Goal: Task Accomplishment & Management: Use online tool/utility

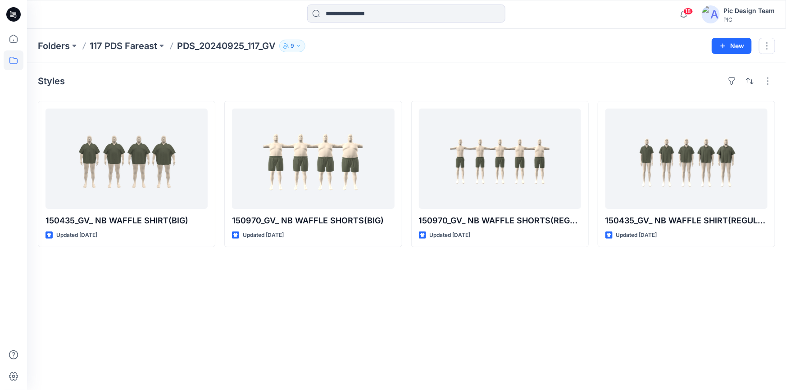
click at [18, 14] on icon at bounding box center [13, 14] width 14 height 14
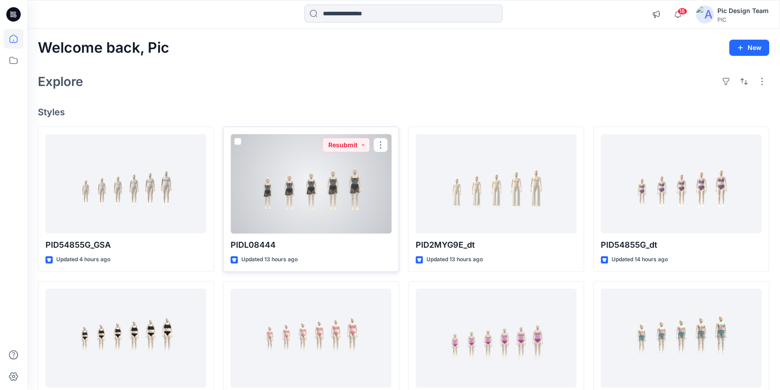
click at [312, 198] on div at bounding box center [311, 184] width 161 height 100
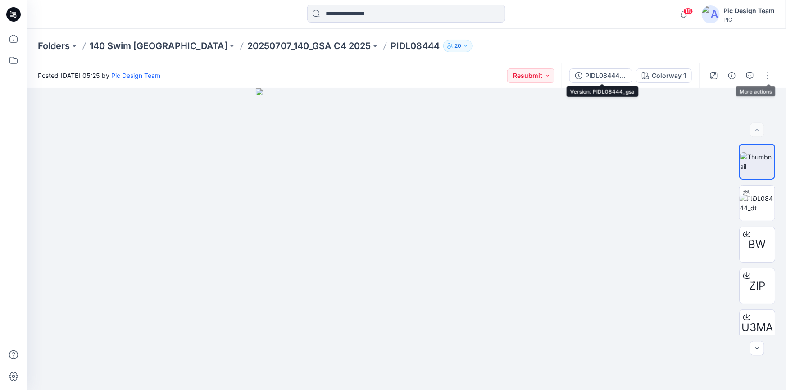
click at [598, 72] on div "PIDL08444_gsa" at bounding box center [605, 76] width 41 height 10
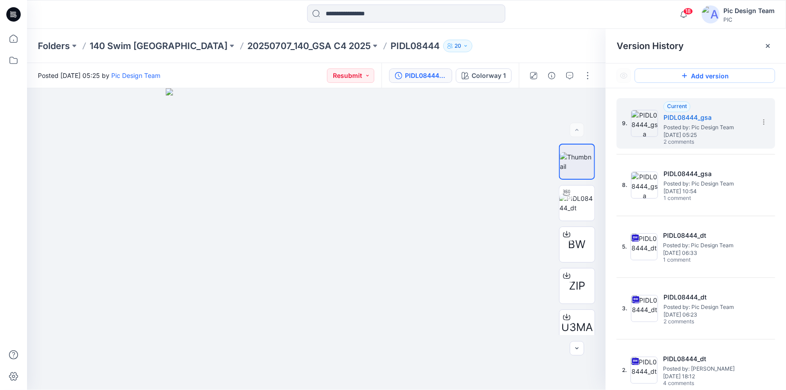
click at [716, 73] on button "Add version" at bounding box center [704, 75] width 140 height 14
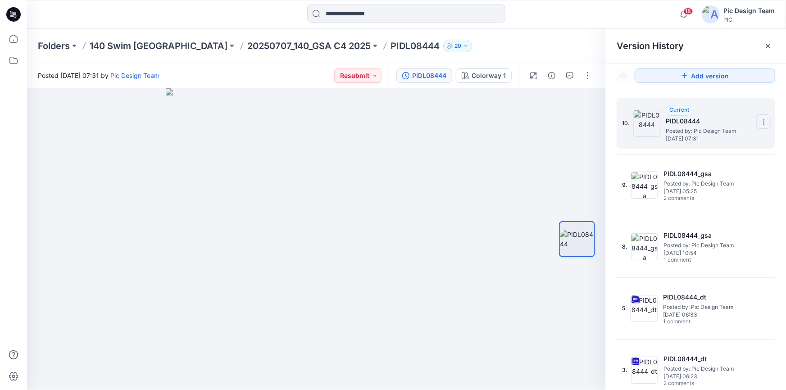
click at [756, 121] on section at bounding box center [763, 121] width 14 height 14
click at [714, 158] on span "Rename Version" at bounding box center [703, 157] width 47 height 11
click at [702, 122] on input "*********" at bounding box center [719, 120] width 99 height 14
type input "**********"
click at [489, 159] on div at bounding box center [316, 239] width 579 height 302
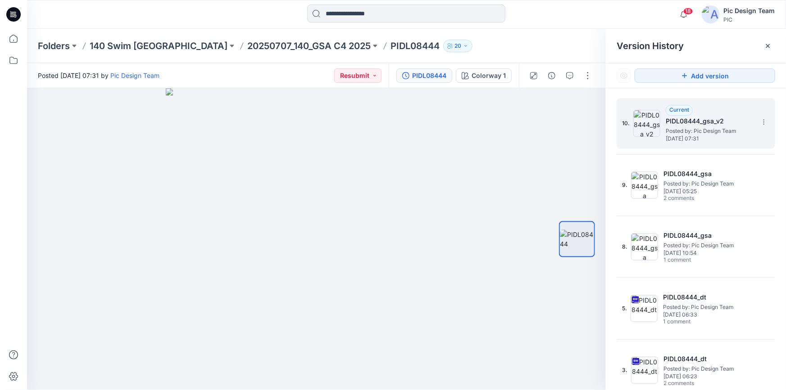
click at [712, 139] on span "[DATE] 07:31" at bounding box center [711, 139] width 90 height 6
click at [592, 77] on button "button" at bounding box center [587, 75] width 14 height 14
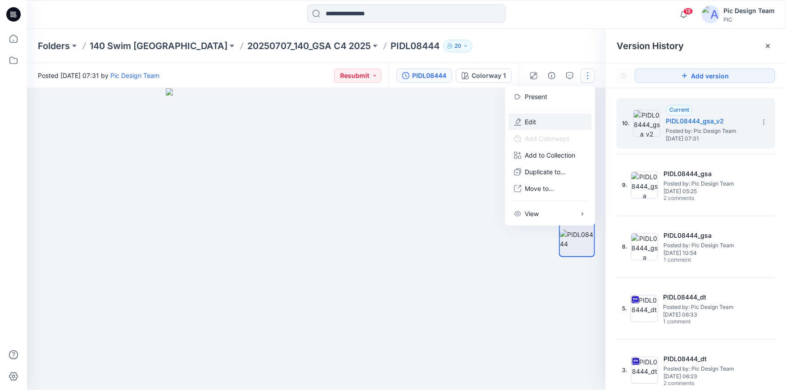
click at [539, 123] on button "Edit" at bounding box center [549, 121] width 83 height 17
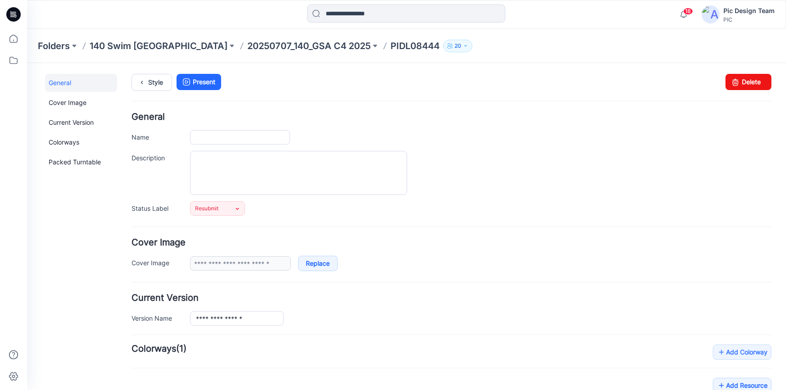
type input "*********"
type input "**********"
type input "*********"
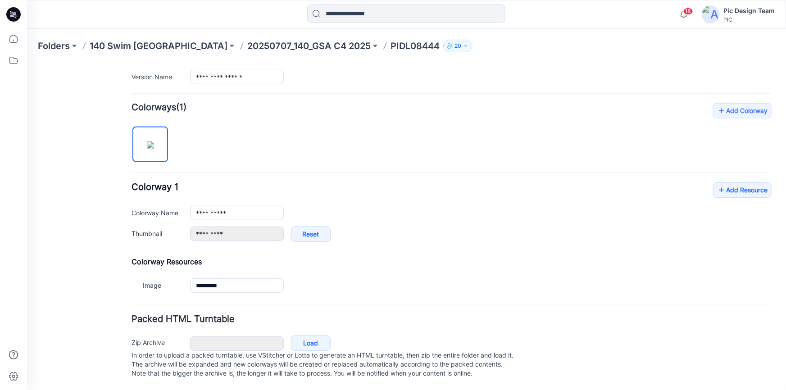
scroll to position [250, 0]
click at [312, 336] on link "Load" at bounding box center [310, 342] width 40 height 15
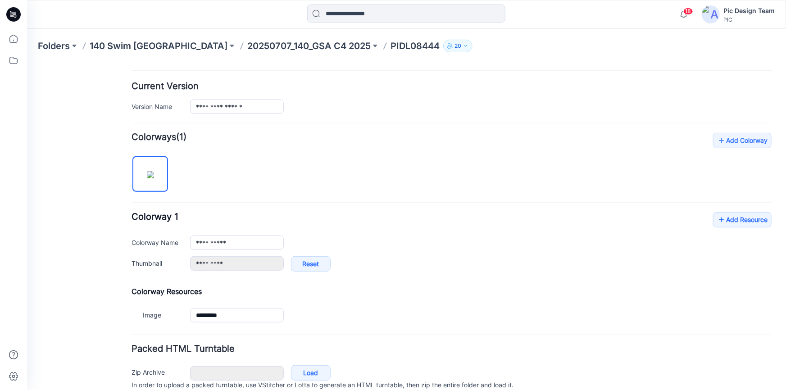
scroll to position [167, 0]
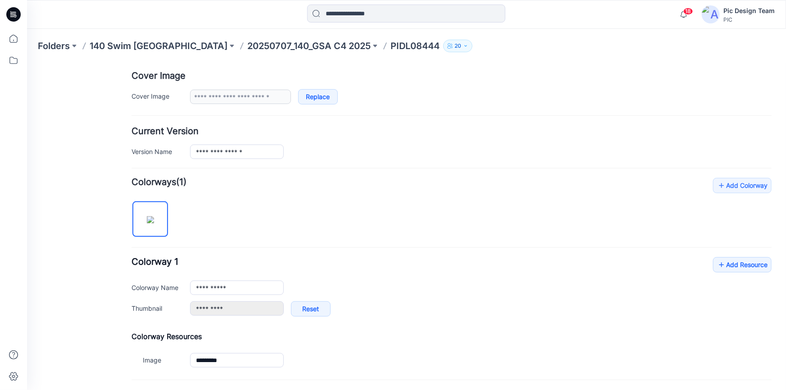
click at [390, 43] on p "PIDL08444" at bounding box center [414, 46] width 49 height 13
click at [293, 43] on p "20250707_140_GSA C4 2025" at bounding box center [308, 46] width 123 height 13
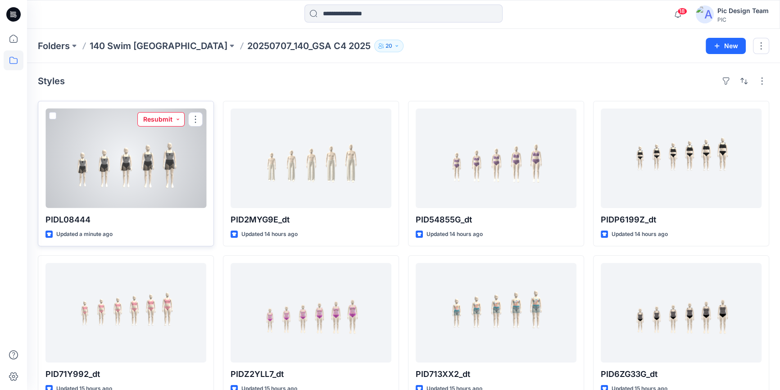
click at [178, 117] on button "Resubmit" at bounding box center [160, 119] width 47 height 14
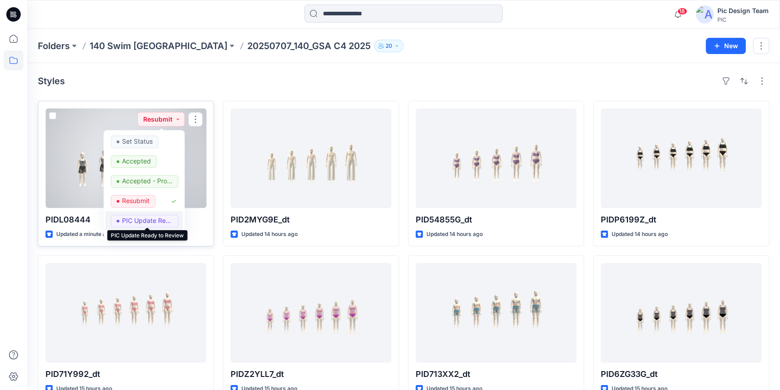
click at [138, 220] on p "PIC Update Ready to Review" at bounding box center [147, 221] width 50 height 12
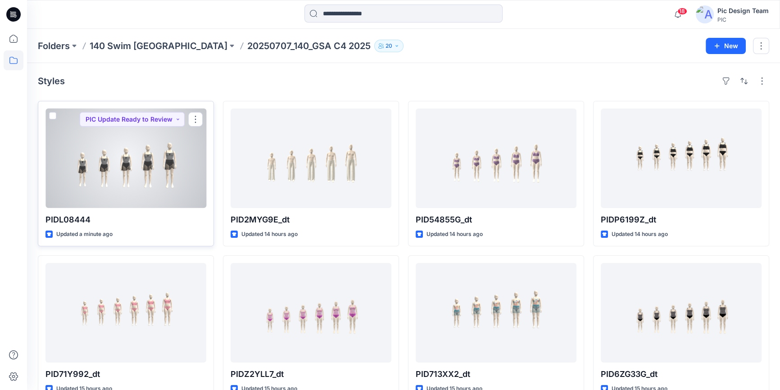
click at [145, 179] on div at bounding box center [125, 159] width 161 height 100
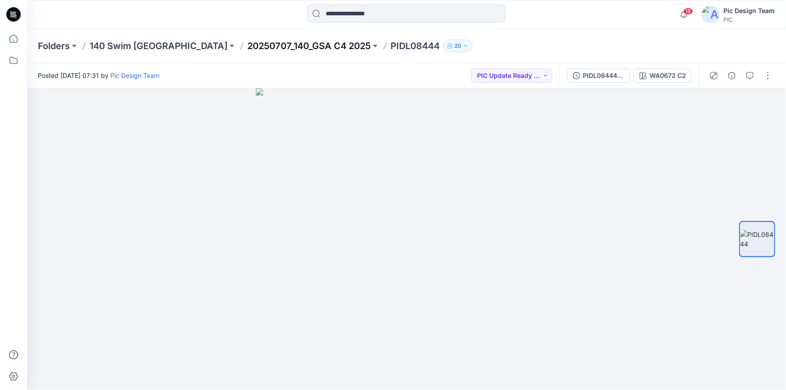
click at [247, 46] on p "20250707_140_GSA C4 2025" at bounding box center [308, 46] width 123 height 13
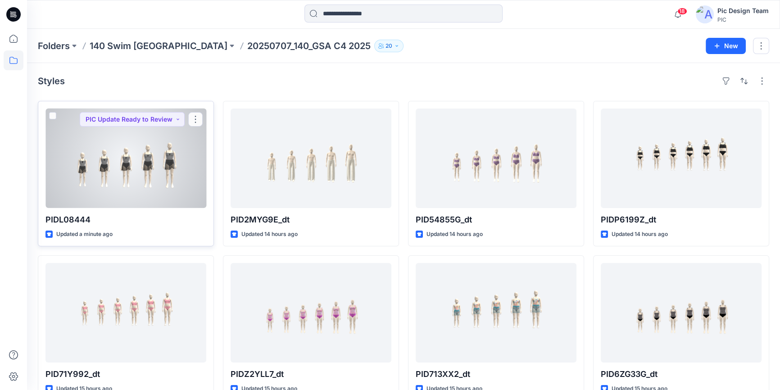
click at [86, 142] on div at bounding box center [125, 159] width 161 height 100
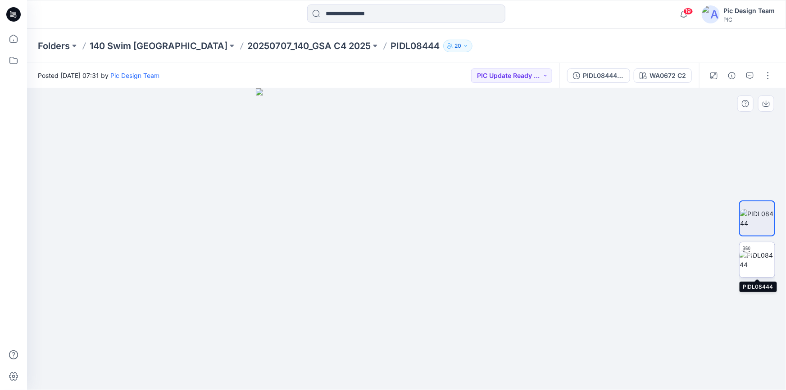
click at [752, 257] on img at bounding box center [756, 259] width 35 height 19
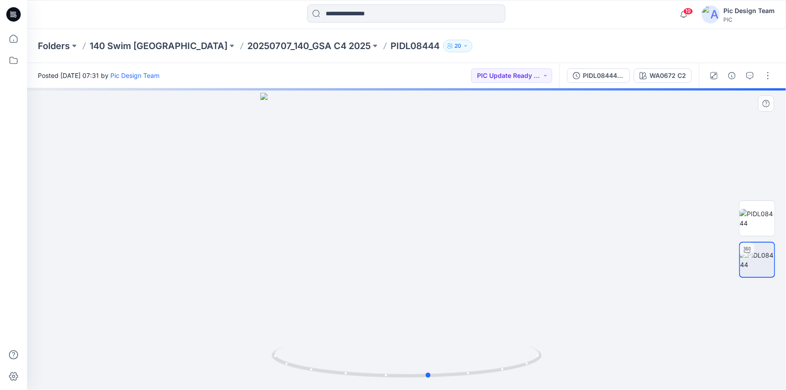
drag, startPoint x: 416, startPoint y: 380, endPoint x: 168, endPoint y: 318, distance: 255.3
click at [168, 318] on div at bounding box center [406, 239] width 759 height 302
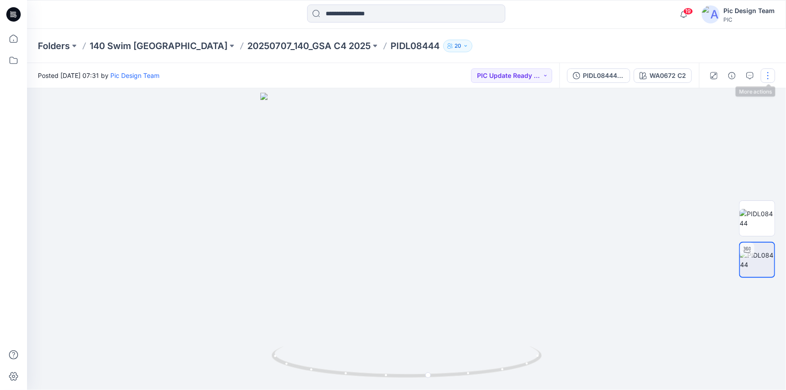
click at [770, 74] on button "button" at bounding box center [768, 75] width 14 height 14
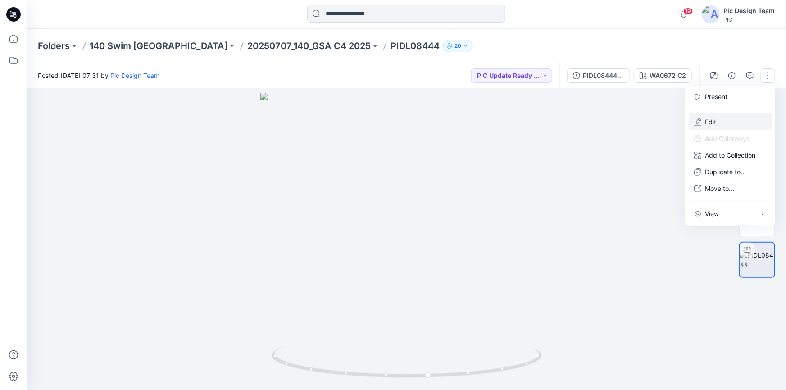
click at [710, 121] on p "Edit" at bounding box center [710, 121] width 11 height 9
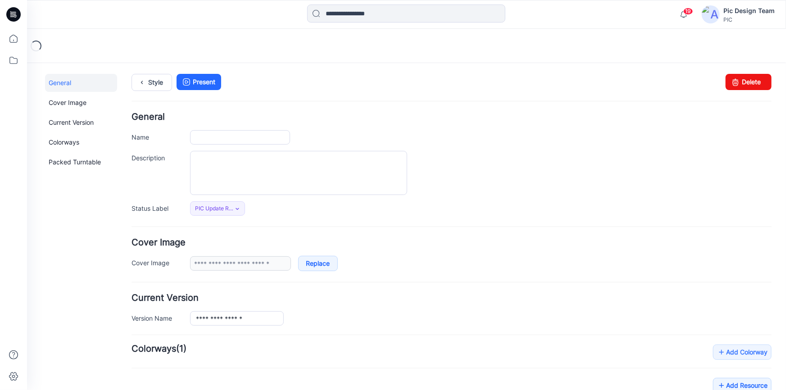
type input "*********"
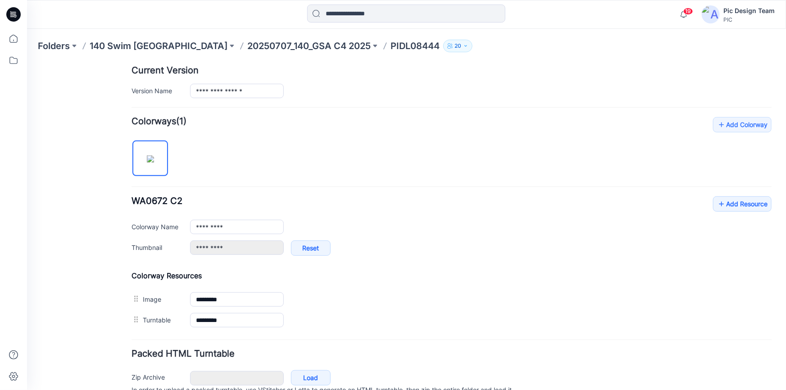
scroll to position [245, 0]
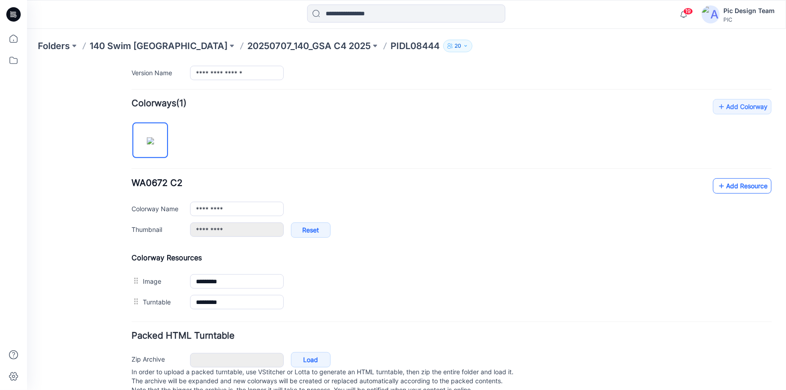
click at [717, 186] on icon at bounding box center [720, 185] width 9 height 14
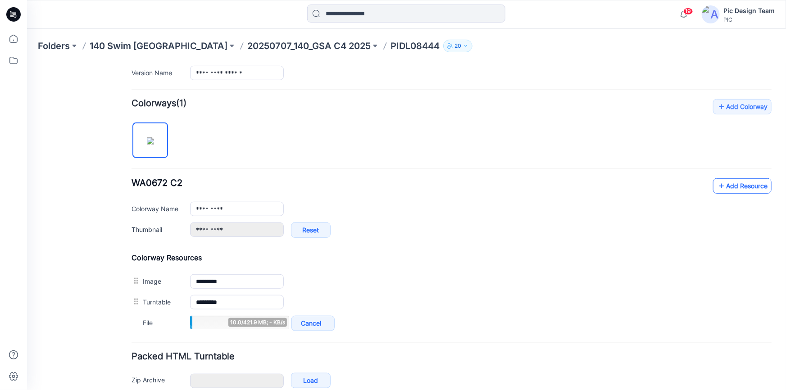
click at [728, 184] on link "Add Resource" at bounding box center [741, 185] width 59 height 15
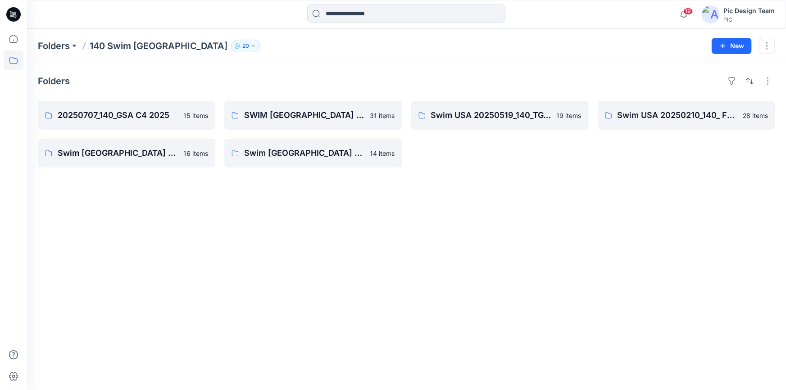
click at [109, 45] on p "140 Swim [GEOGRAPHIC_DATA]" at bounding box center [159, 46] width 138 height 13
click at [13, 15] on icon at bounding box center [11, 15] width 3 height 0
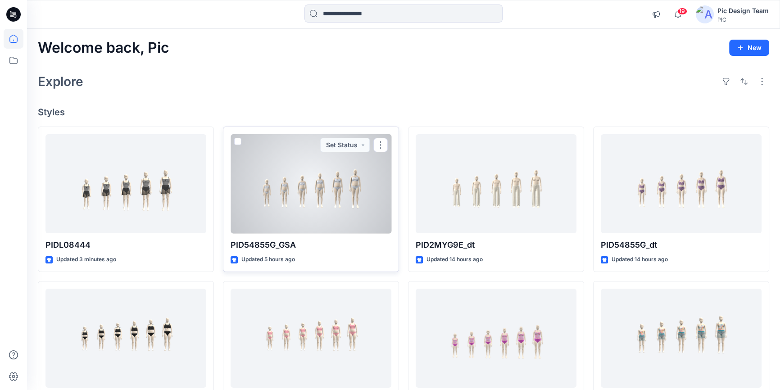
click at [330, 220] on div at bounding box center [311, 184] width 161 height 100
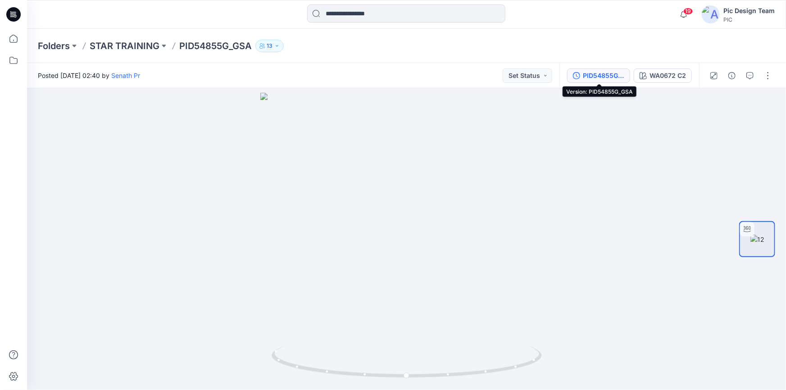
click at [604, 76] on div "PID54855G_GSA" at bounding box center [603, 76] width 41 height 10
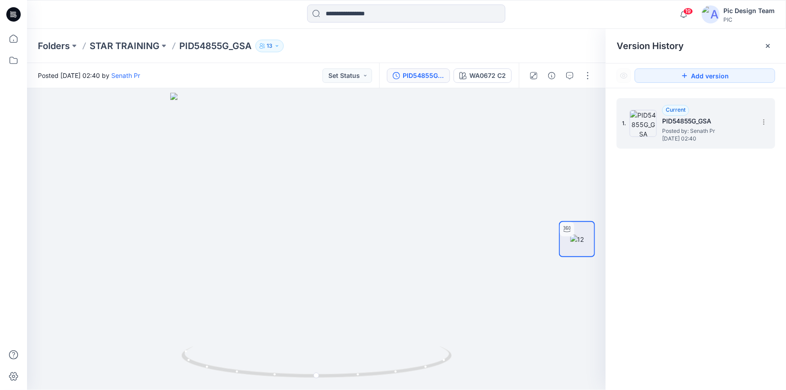
click at [674, 133] on span "Posted by: Senath Pr" at bounding box center [707, 131] width 90 height 9
click at [206, 45] on p "PID54855G_GSA" at bounding box center [215, 46] width 72 height 13
click at [112, 47] on p "STAR TRAINING" at bounding box center [125, 46] width 70 height 13
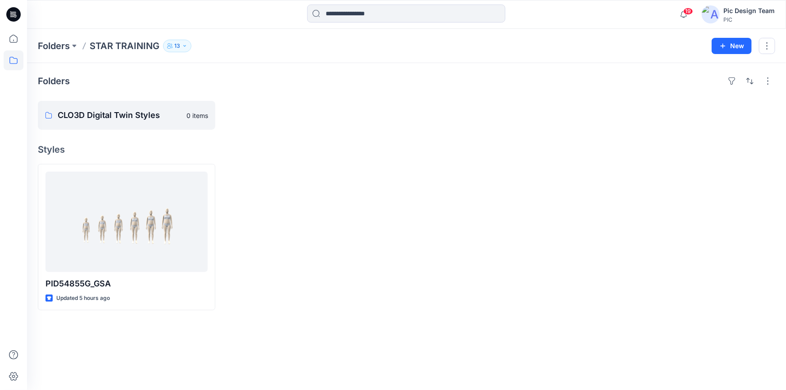
click at [11, 14] on icon at bounding box center [11, 14] width 3 height 0
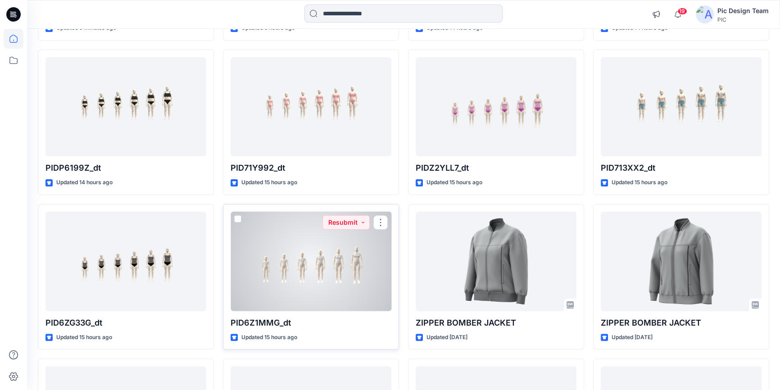
scroll to position [234, 0]
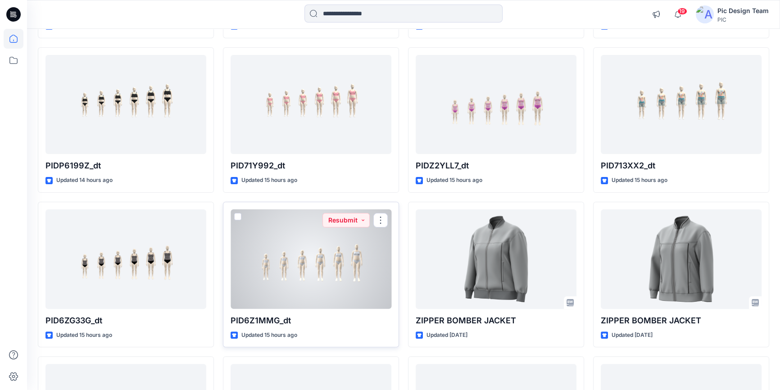
click at [303, 288] on div at bounding box center [311, 259] width 161 height 100
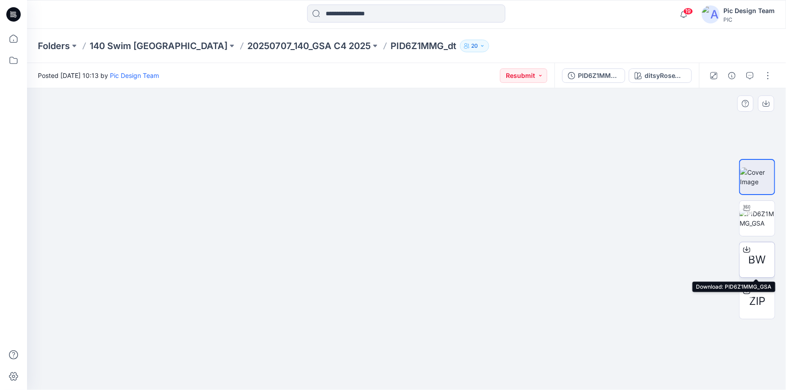
click at [745, 247] on icon at bounding box center [746, 249] width 7 height 7
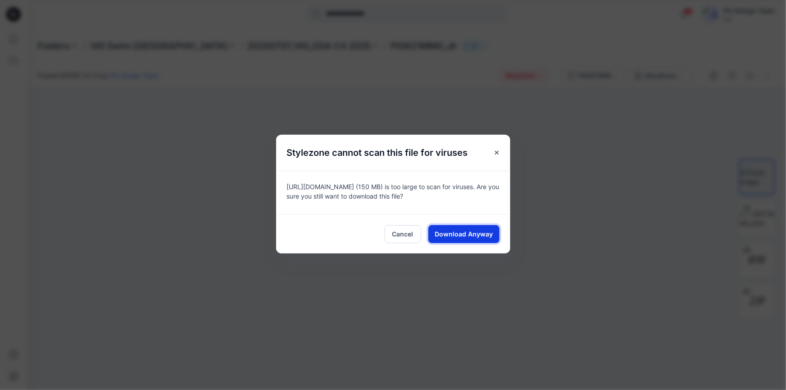
click at [470, 233] on span "Download Anyway" at bounding box center [464, 233] width 58 height 9
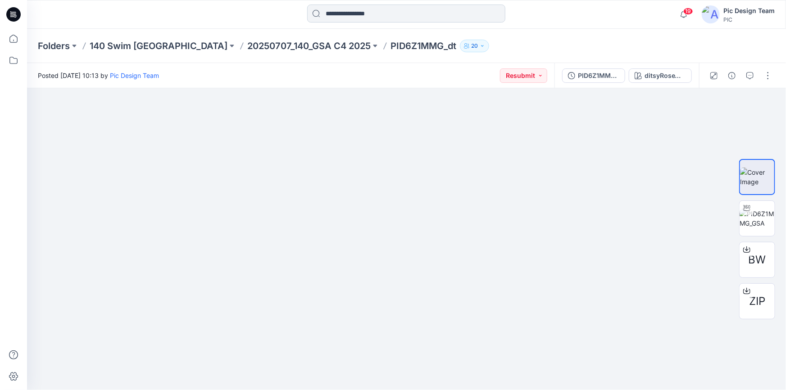
click at [342, 15] on input at bounding box center [406, 14] width 198 height 18
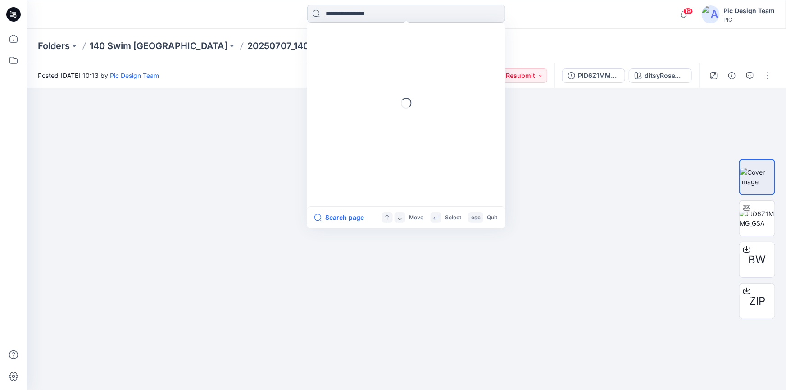
paste input "*********"
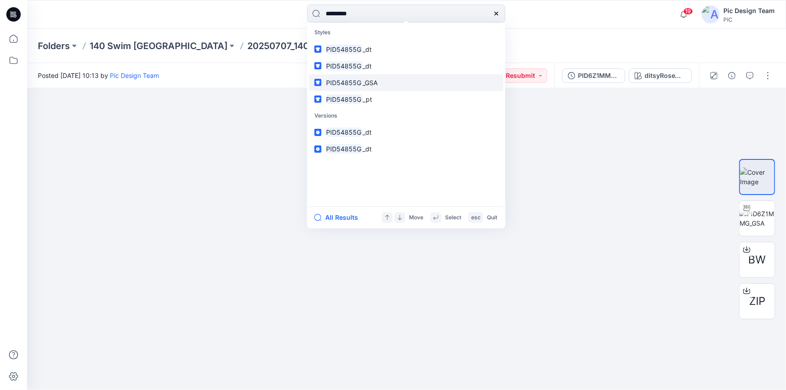
type input "*********"
click at [357, 84] on mark "PID54855G" at bounding box center [344, 82] width 38 height 10
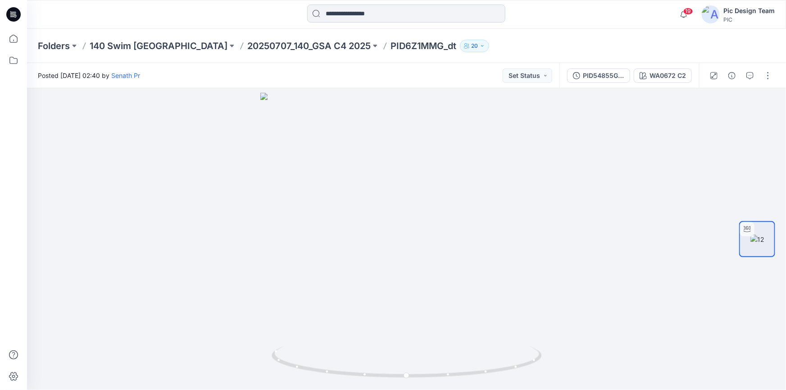
click at [366, 13] on input at bounding box center [406, 14] width 198 height 18
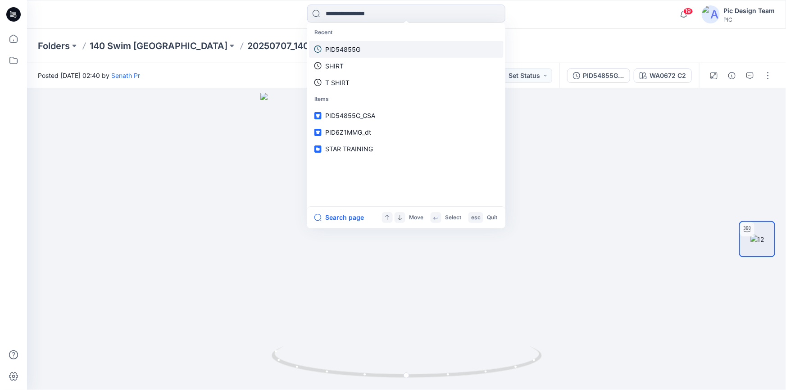
click at [343, 45] on p "PID54855G" at bounding box center [342, 49] width 35 height 9
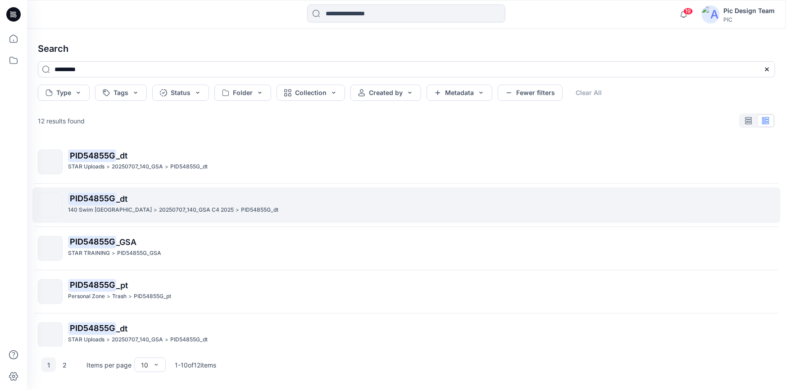
click at [160, 207] on p "20250707_140_GSA C4 2025" at bounding box center [196, 209] width 75 height 9
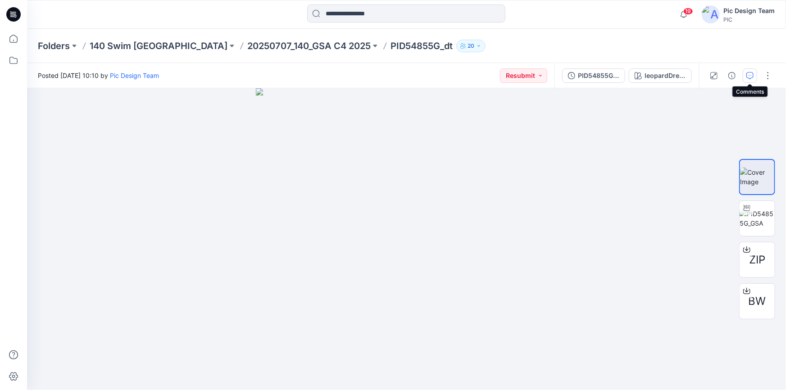
click at [748, 74] on icon "button" at bounding box center [749, 75] width 7 height 7
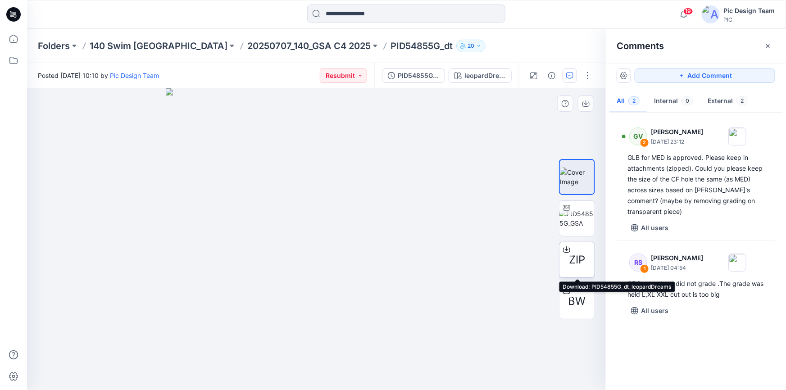
click at [565, 248] on icon at bounding box center [566, 249] width 7 height 7
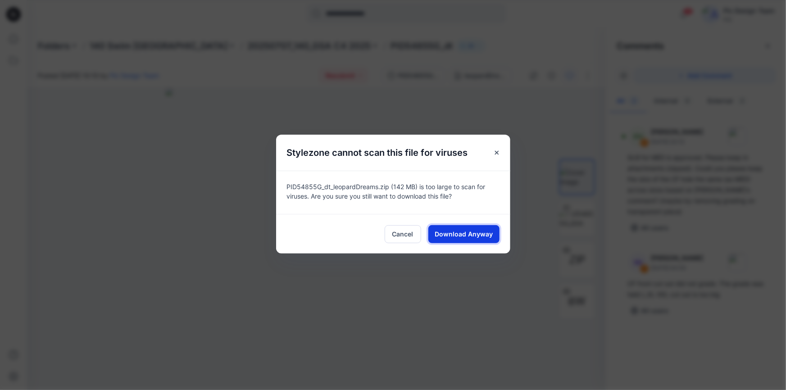
click at [432, 234] on button "Download Anyway" at bounding box center [463, 234] width 71 height 18
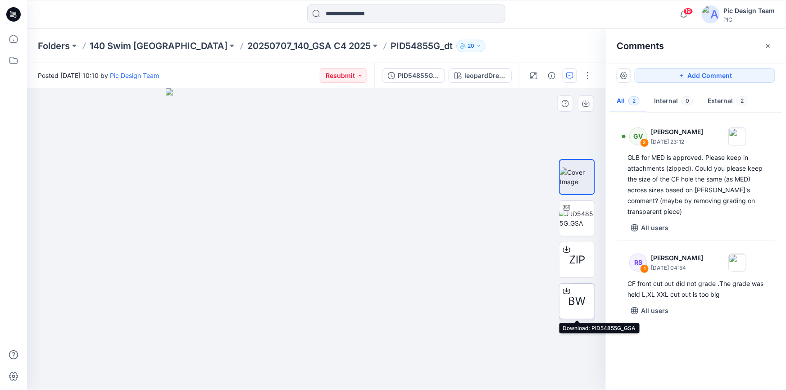
click at [565, 290] on icon at bounding box center [567, 290] width 4 height 5
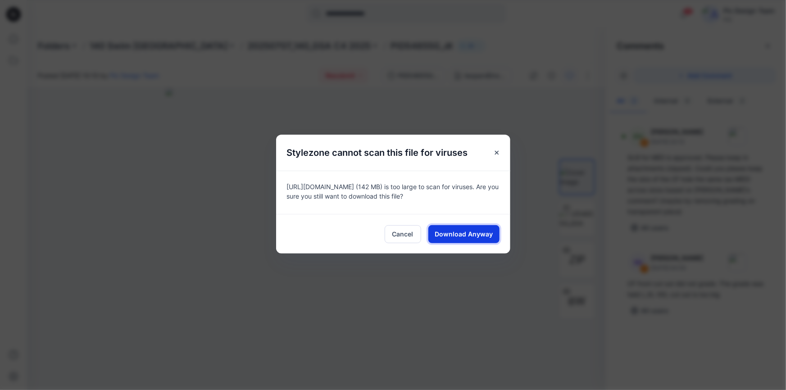
click at [467, 231] on span "Download Anyway" at bounding box center [464, 233] width 58 height 9
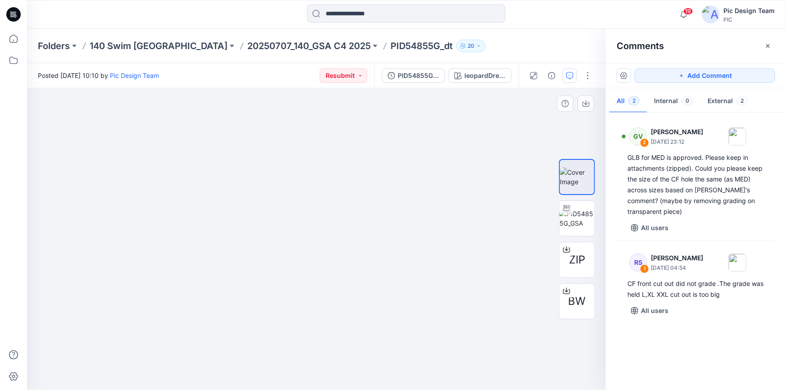
drag, startPoint x: 387, startPoint y: 255, endPoint x: 203, endPoint y: 231, distance: 185.3
click at [422, 75] on div "PID54855G_GSA" at bounding box center [418, 76] width 41 height 10
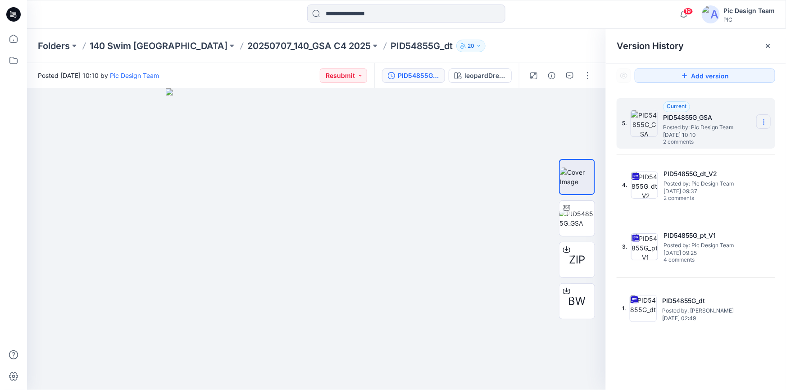
click at [763, 118] on icon at bounding box center [763, 121] width 7 height 7
click at [564, 289] on icon at bounding box center [566, 290] width 7 height 7
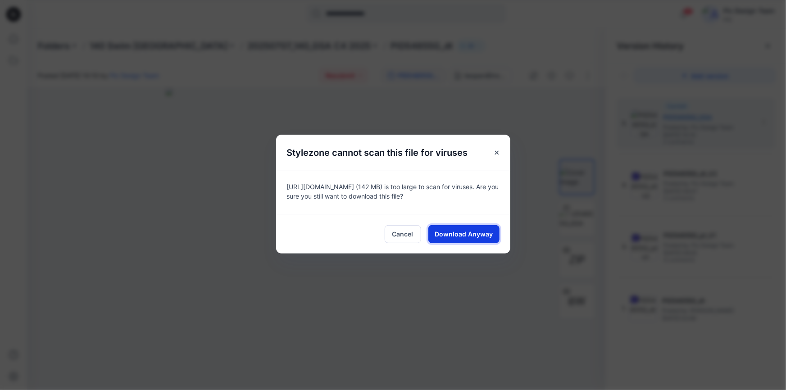
click at [445, 238] on span "Download Anyway" at bounding box center [464, 233] width 58 height 9
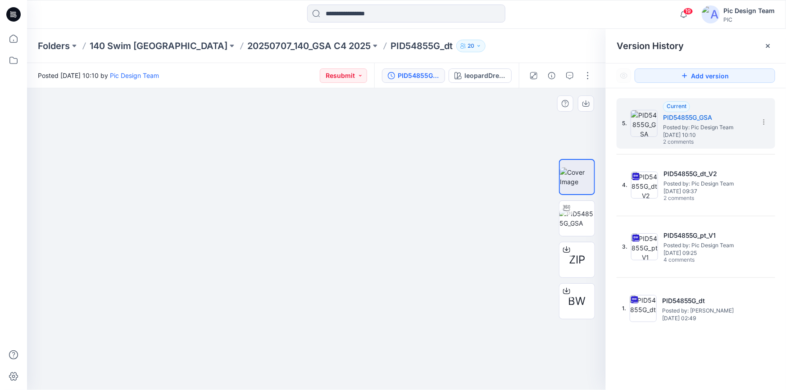
drag, startPoint x: 441, startPoint y: 258, endPoint x: 310, endPoint y: 242, distance: 132.4
click at [576, 219] on img at bounding box center [576, 218] width 35 height 19
